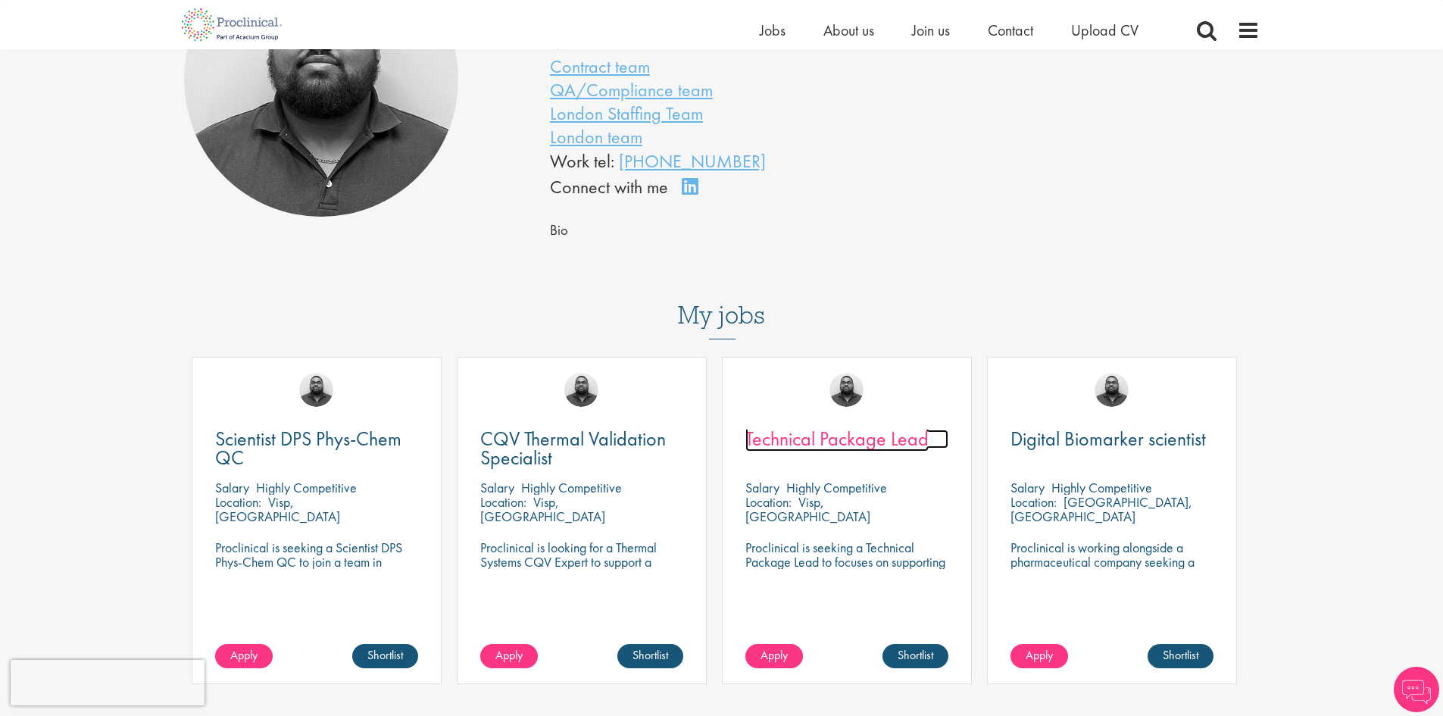
click at [808, 436] on span "Technical Package Lead" at bounding box center [836, 439] width 183 height 26
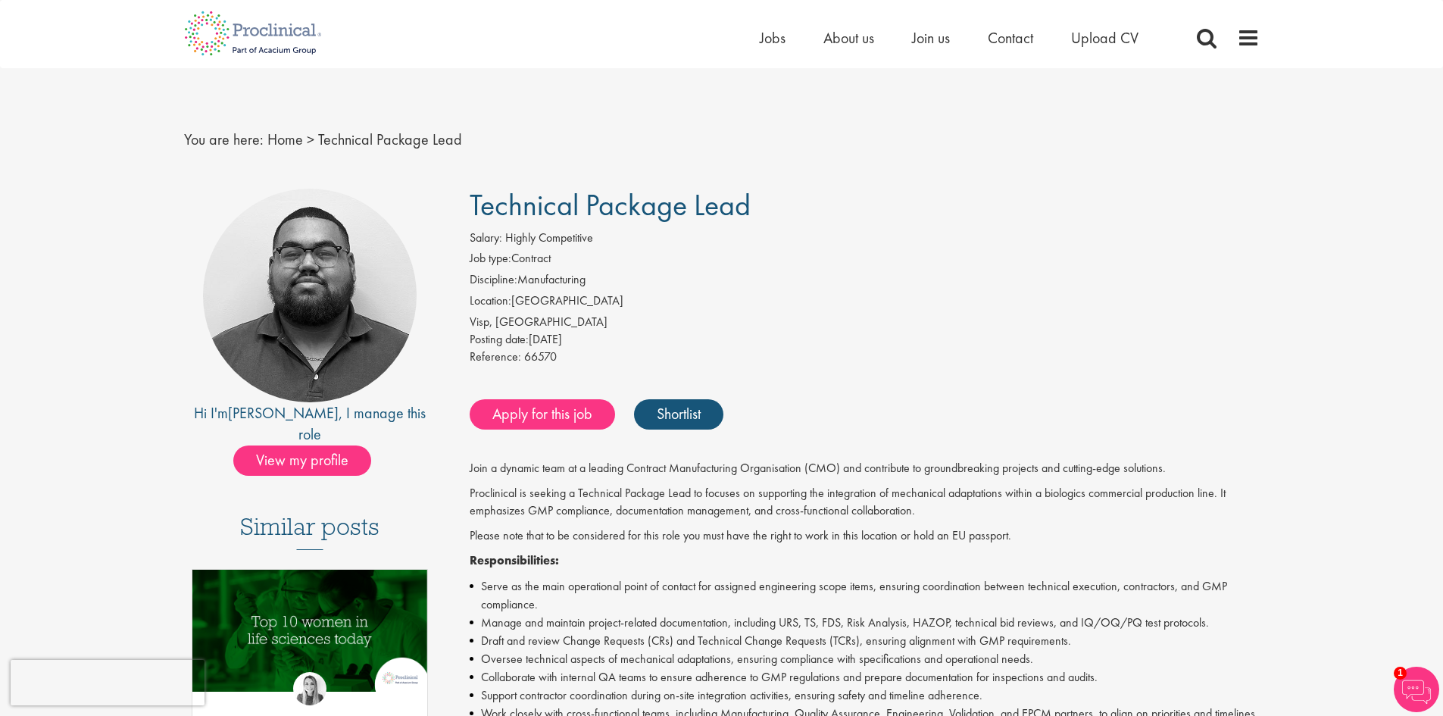
drag, startPoint x: 473, startPoint y: 205, endPoint x: 748, endPoint y: 207, distance: 275.0
type textarea "Technical Package Lead"
click at [748, 207] on span "Technical Package Lead" at bounding box center [610, 205] width 281 height 39
copy span "Technical Package Lead"
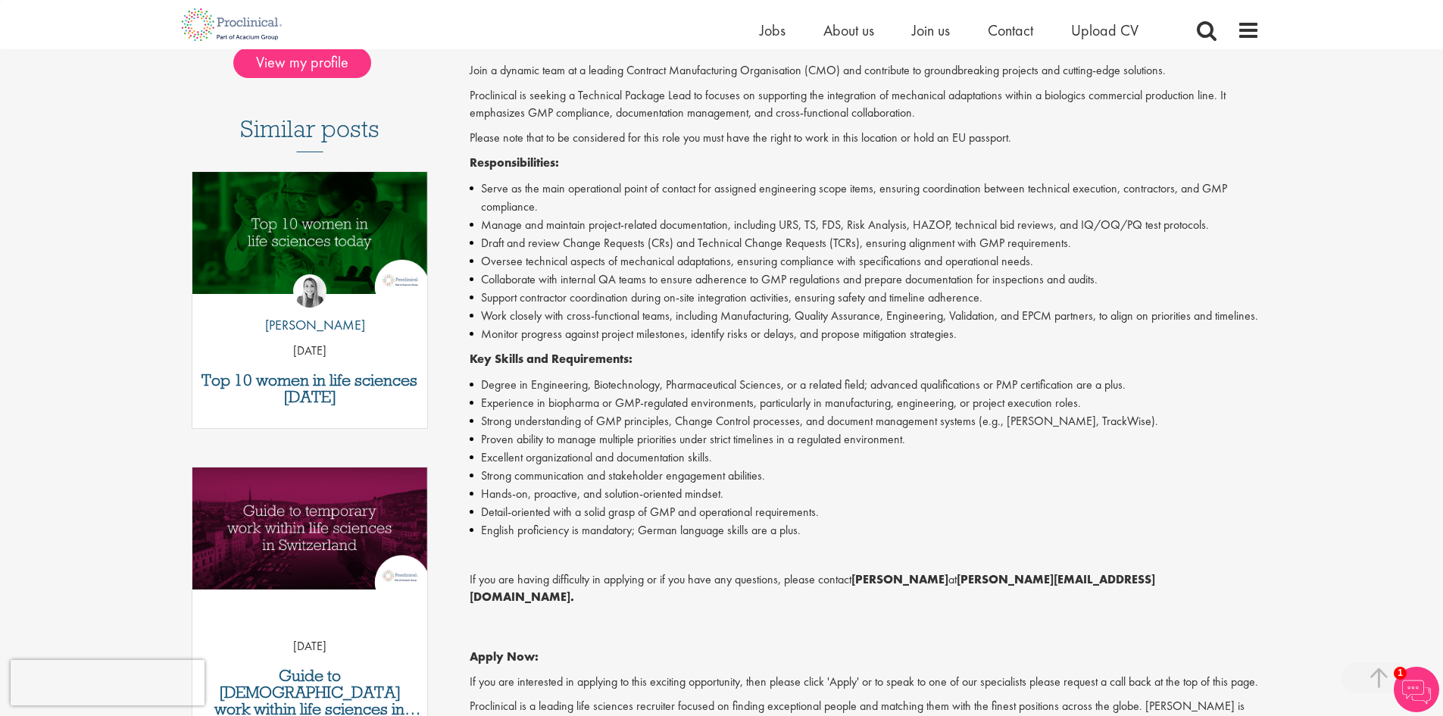
scroll to position [454, 0]
